Goal: Find specific page/section: Find specific page/section

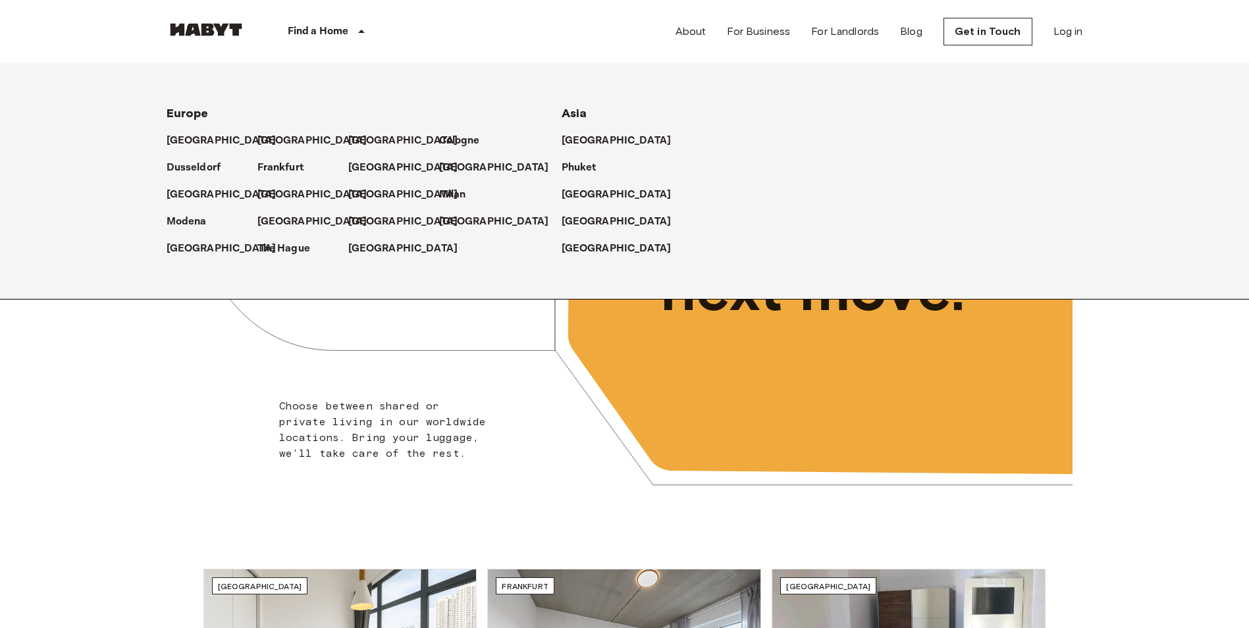
click at [194, 131] on div "[GEOGRAPHIC_DATA]" at bounding box center [212, 135] width 91 height 27
click at [198, 149] on div "Dusseldorf" at bounding box center [212, 162] width 91 height 27
click at [196, 145] on p "[GEOGRAPHIC_DATA]" at bounding box center [224, 141] width 110 height 16
click at [205, 132] on div "[GEOGRAPHIC_DATA]" at bounding box center [212, 135] width 91 height 27
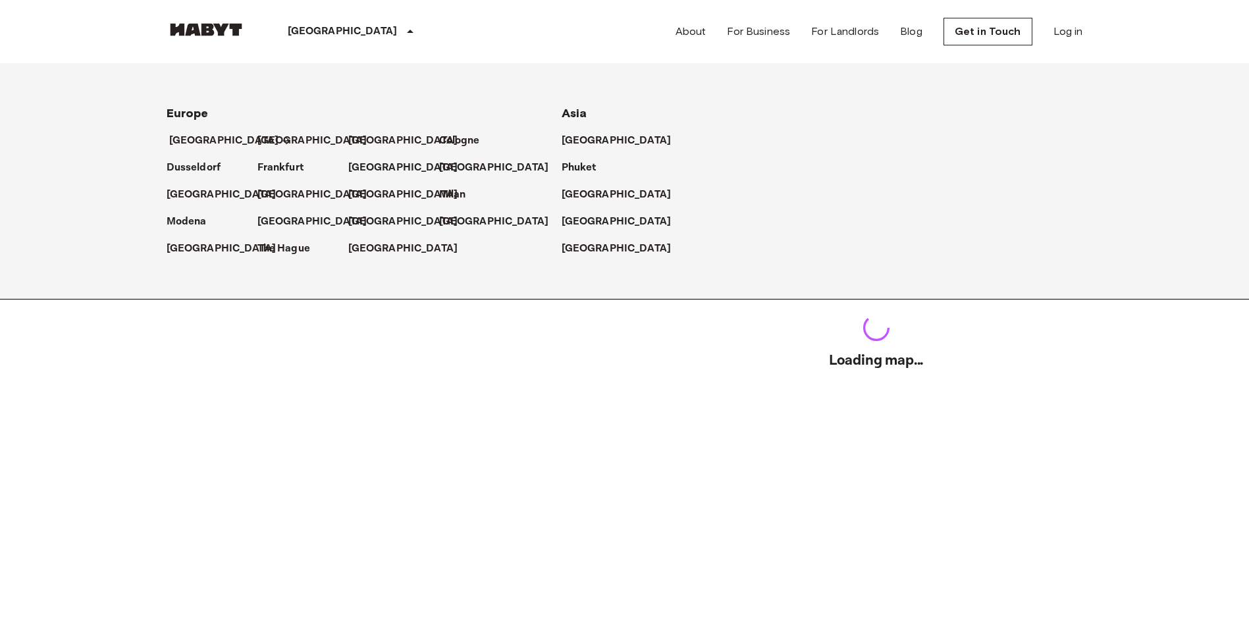
click at [205, 138] on p "[GEOGRAPHIC_DATA]" at bounding box center [224, 141] width 110 height 16
click at [265, 252] on p "The Hague" at bounding box center [286, 249] width 53 height 16
click at [450, 229] on p "[GEOGRAPHIC_DATA]" at bounding box center [497, 222] width 110 height 16
